Goal: Task Accomplishment & Management: Manage account settings

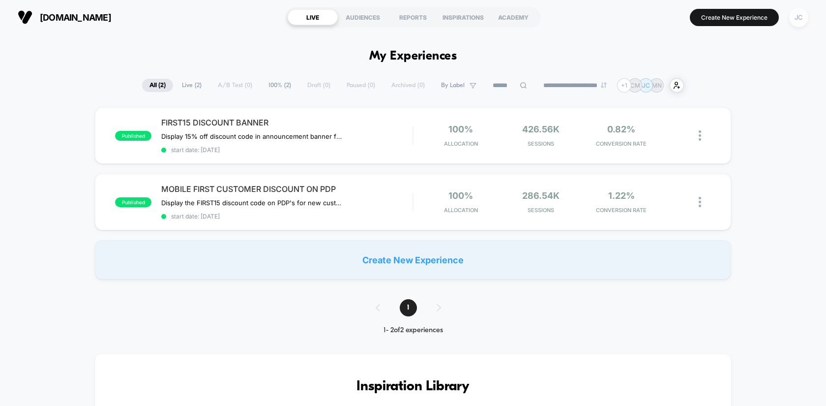
click at [803, 20] on div "JC" at bounding box center [798, 17] width 19 height 19
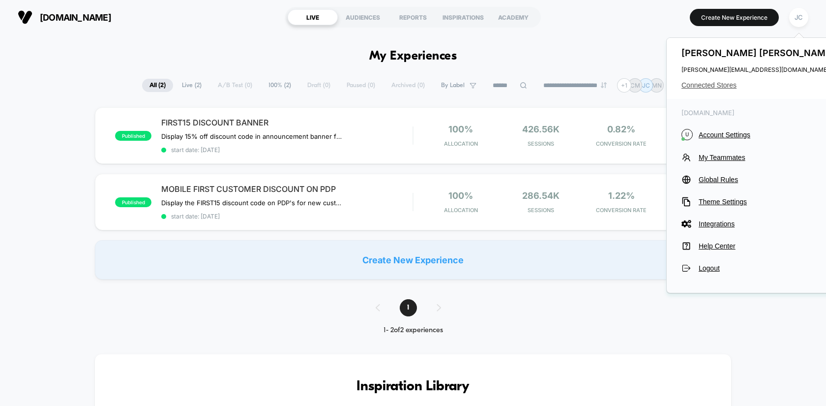
click at [732, 84] on span "Connected Stores" at bounding box center [759, 85] width 155 height 8
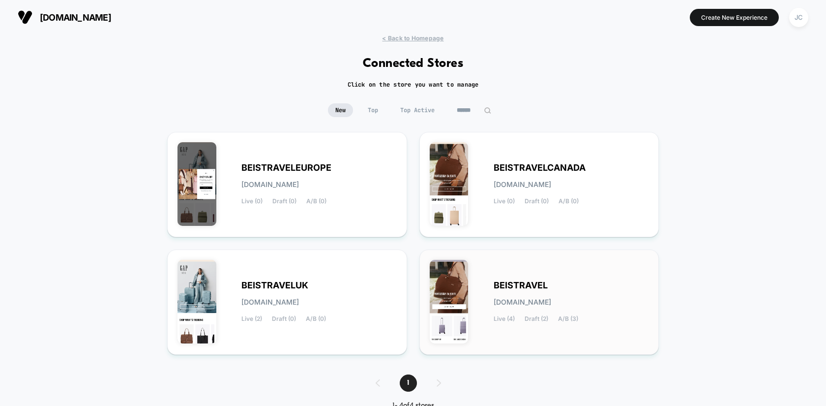
click at [509, 282] on span "BEISTRAVEL" at bounding box center [521, 285] width 54 height 7
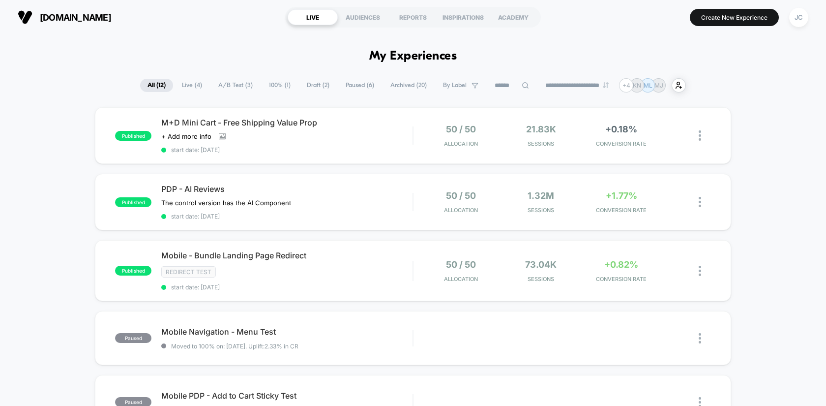
click at [187, 87] on span "Live ( 4 )" at bounding box center [192, 85] width 35 height 13
